Goal: Task Accomplishment & Management: Manage account settings

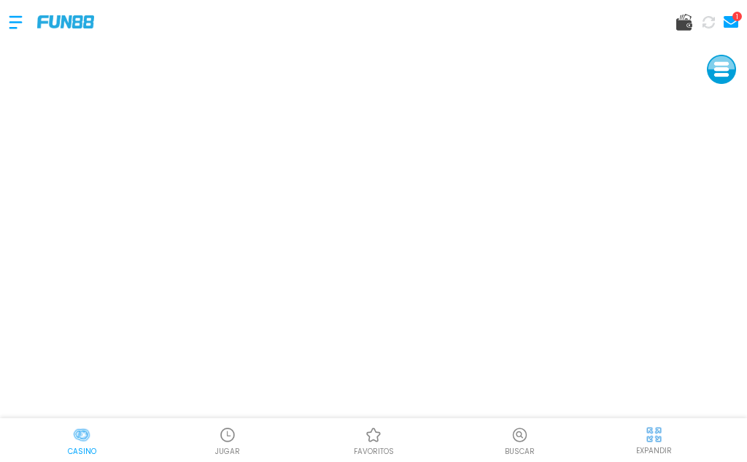
click at [63, 27] on img at bounding box center [65, 21] width 57 height 12
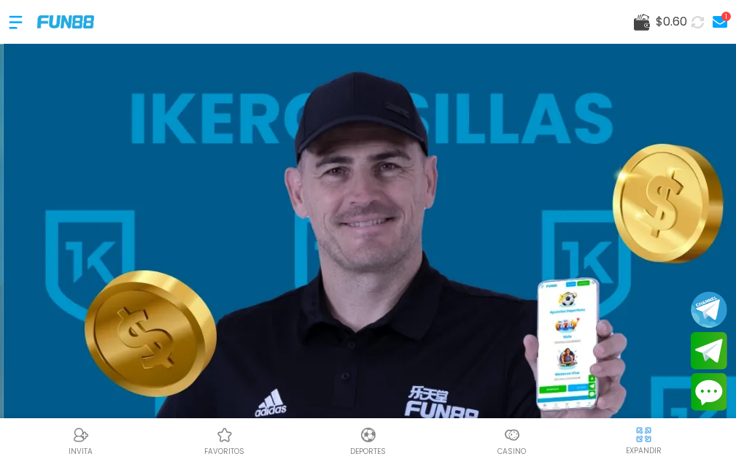
click at [717, 23] on use at bounding box center [720, 22] width 15 height 12
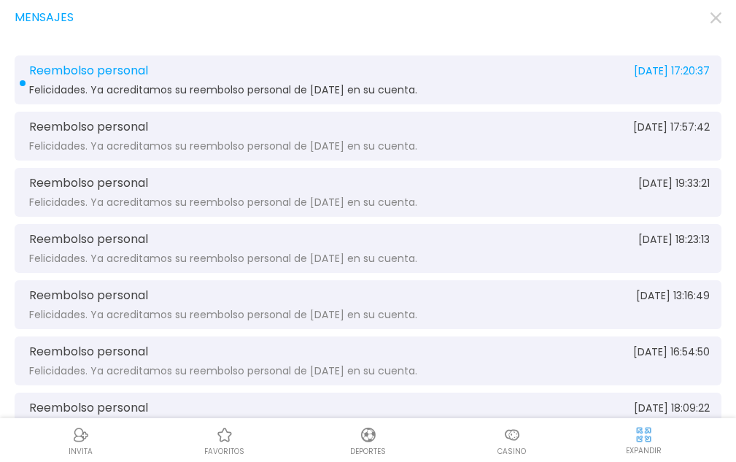
click at [259, 73] on div "Reembolso personal [DATE] 17:20:37" at bounding box center [368, 70] width 684 height 13
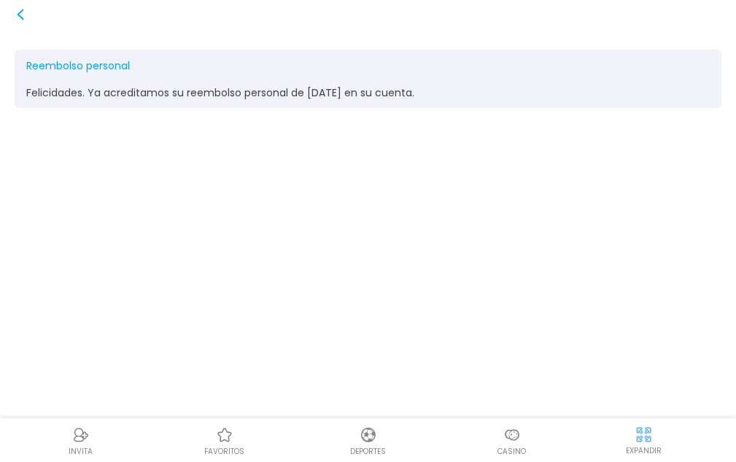
click at [44, 1] on div "Reembolso personal [DATE] 17:20:37 Felicidades. Ya acreditamos su reembolso per…" at bounding box center [368, 231] width 736 height 462
click at [26, 18] on icon at bounding box center [21, 15] width 12 height 12
